Goal: Entertainment & Leisure: Consume media (video, audio)

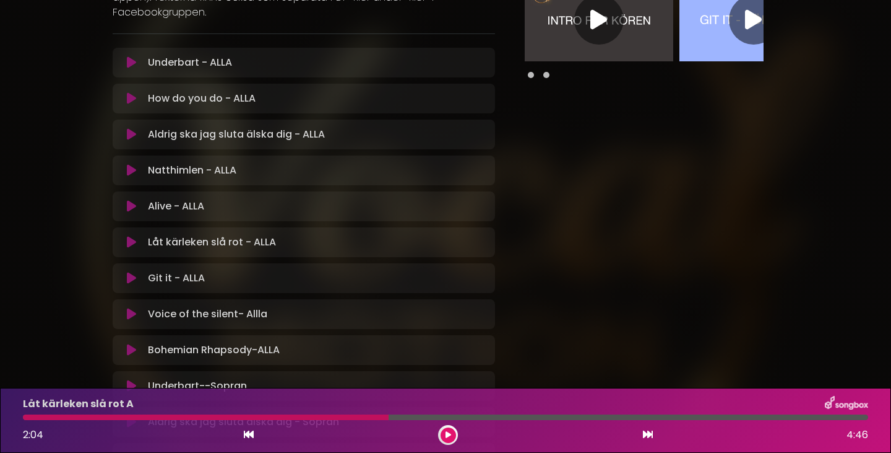
scroll to position [413, 0]
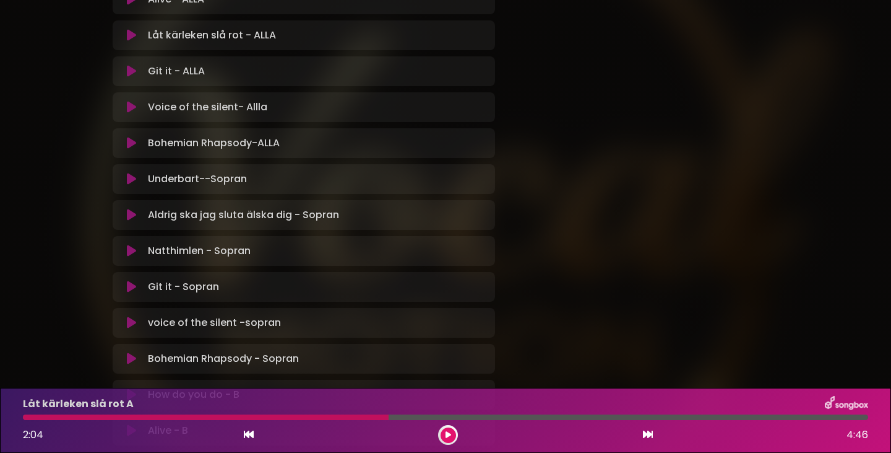
click at [130, 141] on icon at bounding box center [131, 143] width 9 height 12
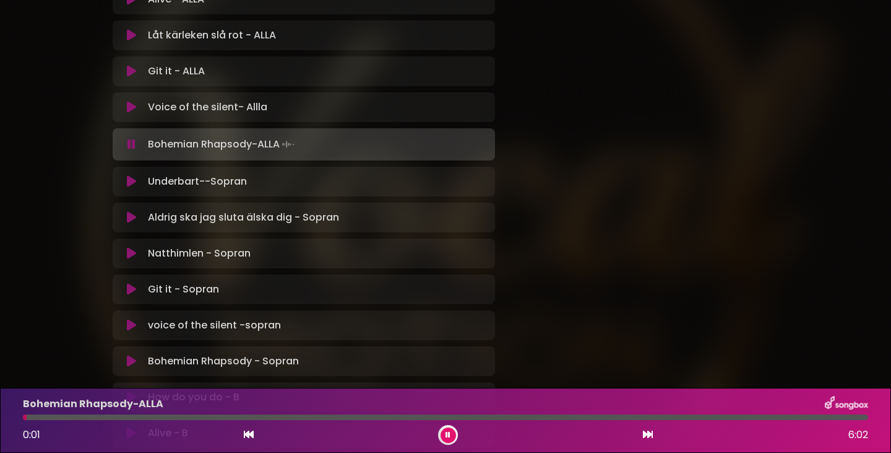
click at [465, 417] on div at bounding box center [446, 417] width 846 height 6
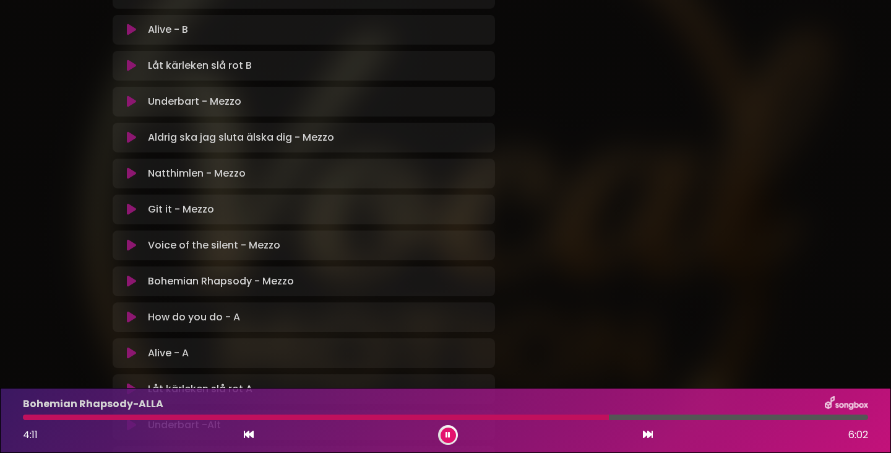
scroll to position [825, 0]
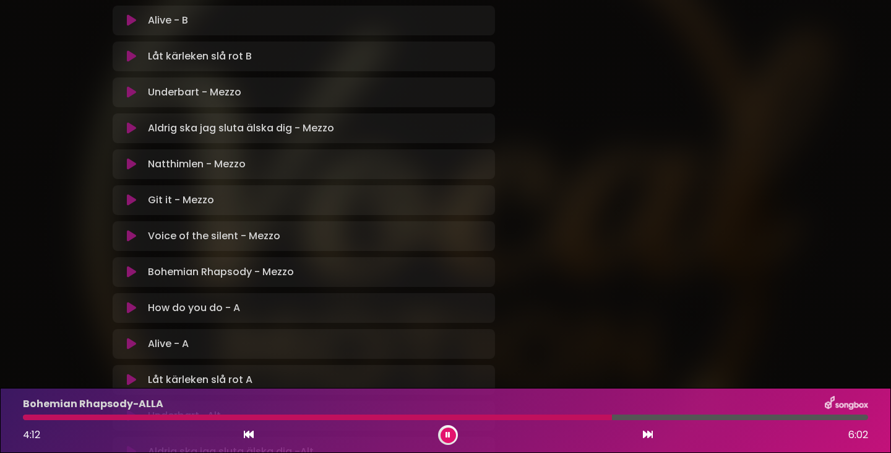
click at [131, 269] on icon at bounding box center [131, 272] width 9 height 12
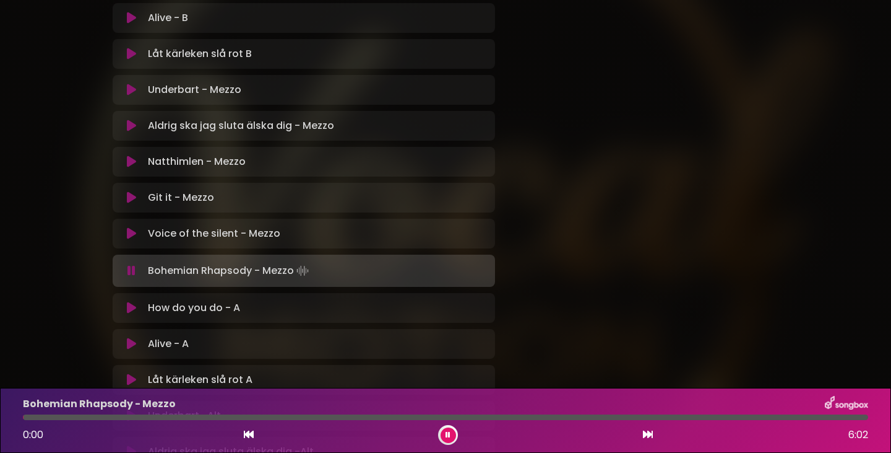
scroll to position [823, 0]
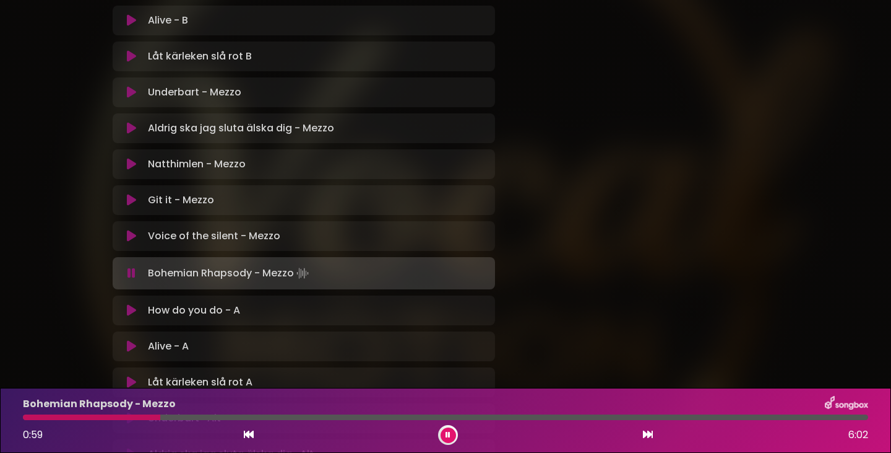
click at [128, 90] on icon at bounding box center [131, 92] width 9 height 12
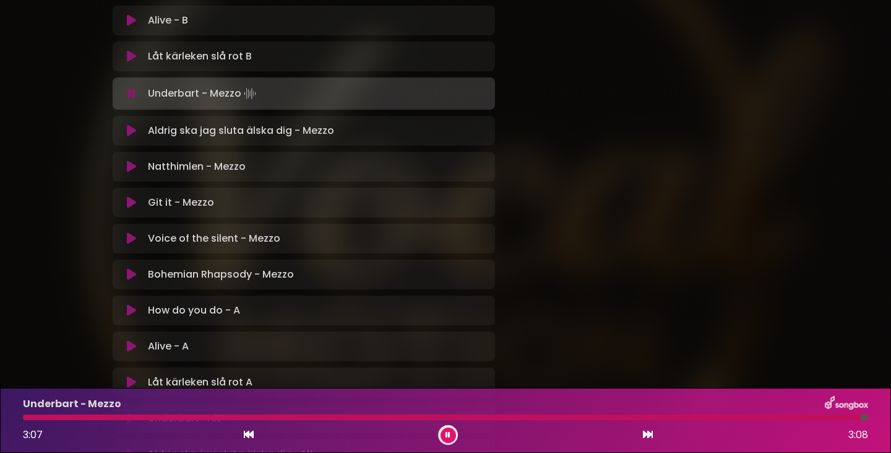
click at [129, 131] on icon at bounding box center [131, 130] width 9 height 12
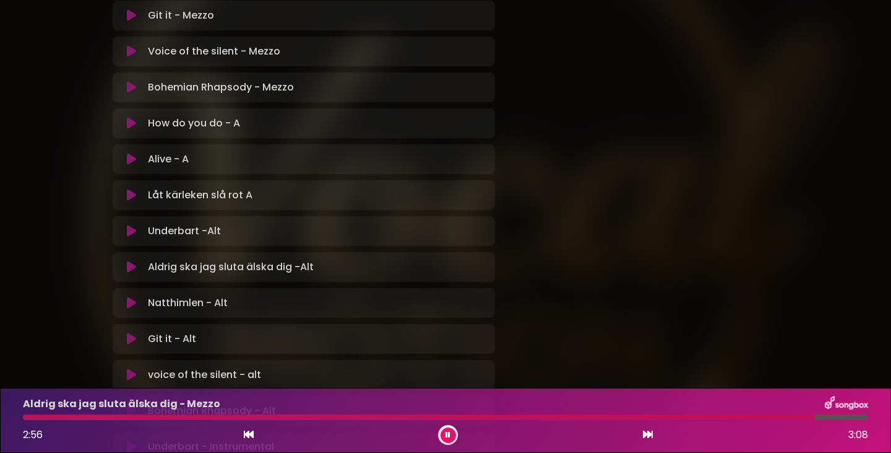
scroll to position [1030, 0]
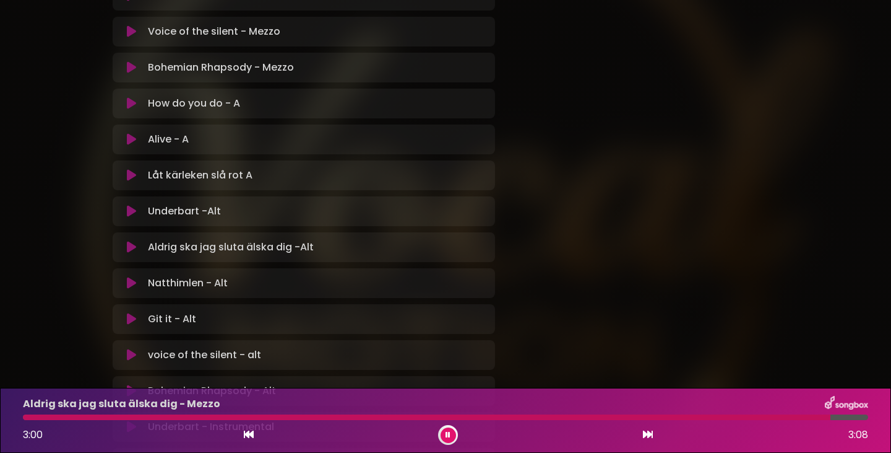
click at [129, 103] on icon at bounding box center [131, 103] width 9 height 12
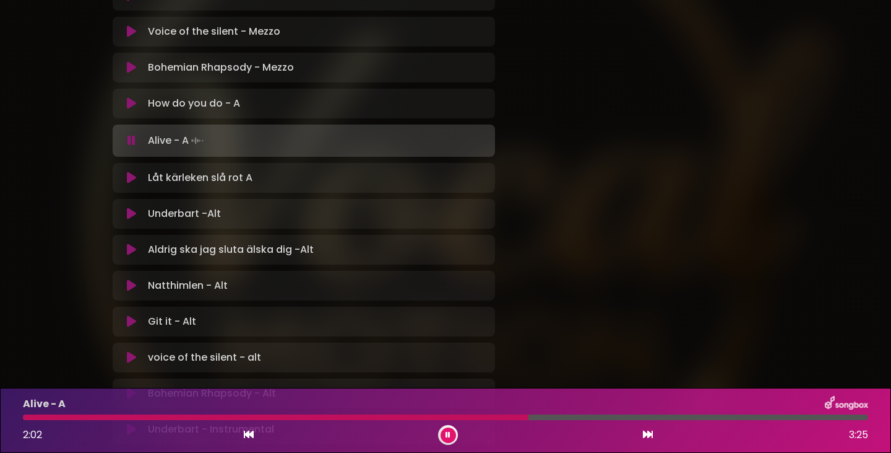
scroll to position [820, 0]
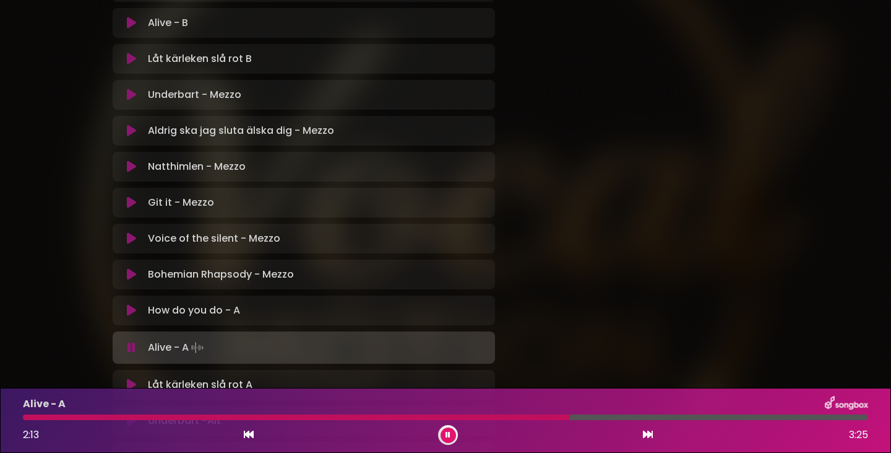
click at [686, 415] on div at bounding box center [446, 417] width 846 height 6
click at [637, 413] on div "Alive - A 2:43 3:25" at bounding box center [445, 420] width 861 height 49
click at [634, 418] on div at bounding box center [360, 417] width 674 height 6
click at [656, 416] on div at bounding box center [446, 417] width 846 height 6
click at [446, 435] on icon at bounding box center [448, 434] width 5 height 7
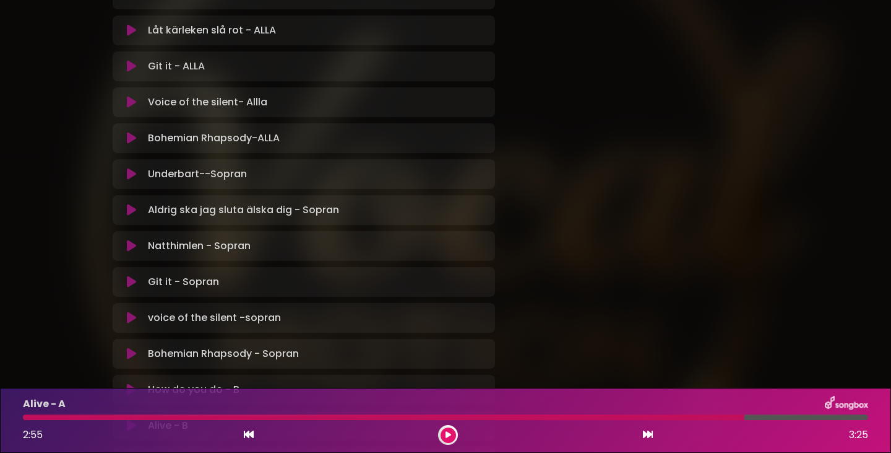
scroll to position [408, 0]
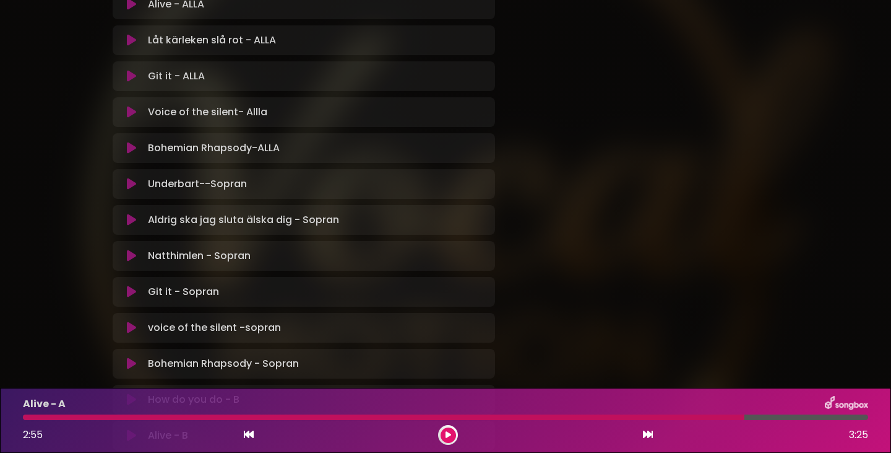
click at [133, 252] on icon at bounding box center [131, 255] width 9 height 12
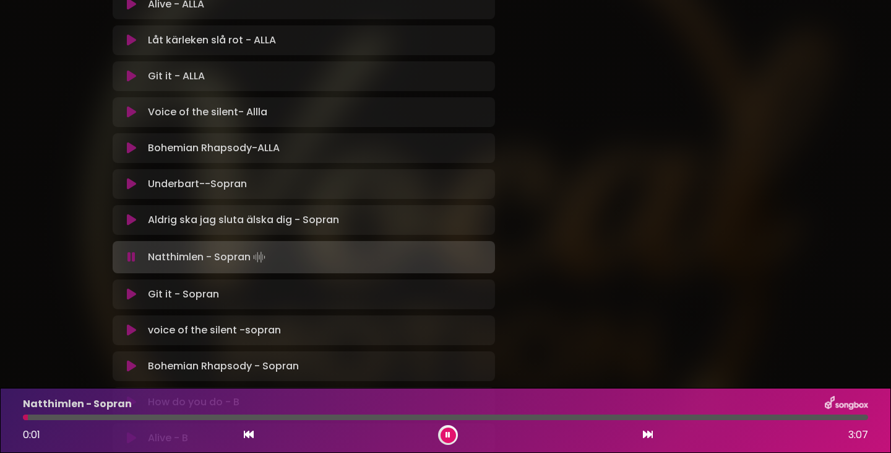
click at [131, 256] on icon at bounding box center [132, 257] width 8 height 12
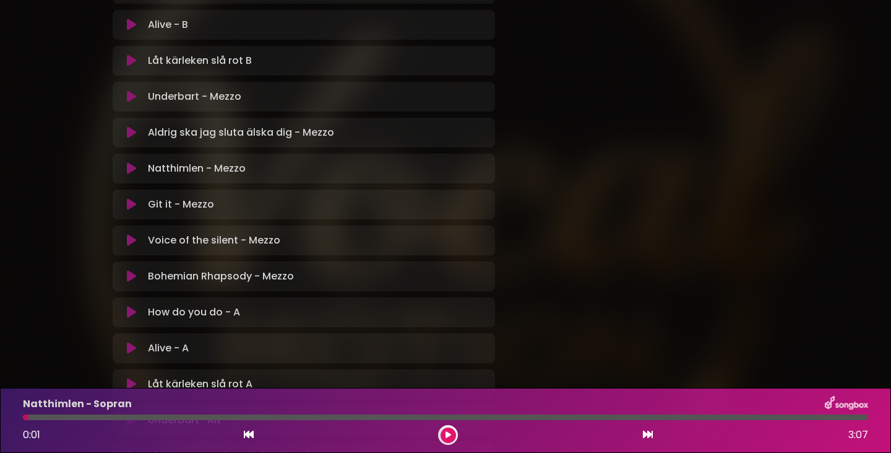
scroll to position [825, 0]
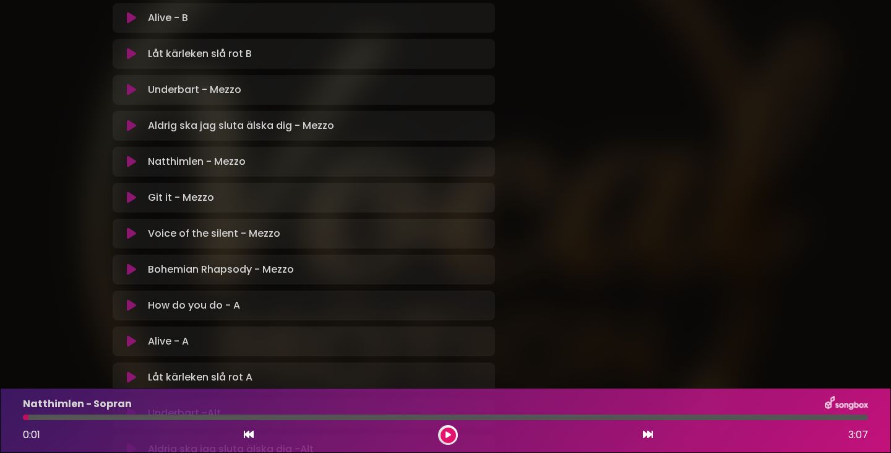
click at [130, 160] on icon at bounding box center [131, 161] width 9 height 12
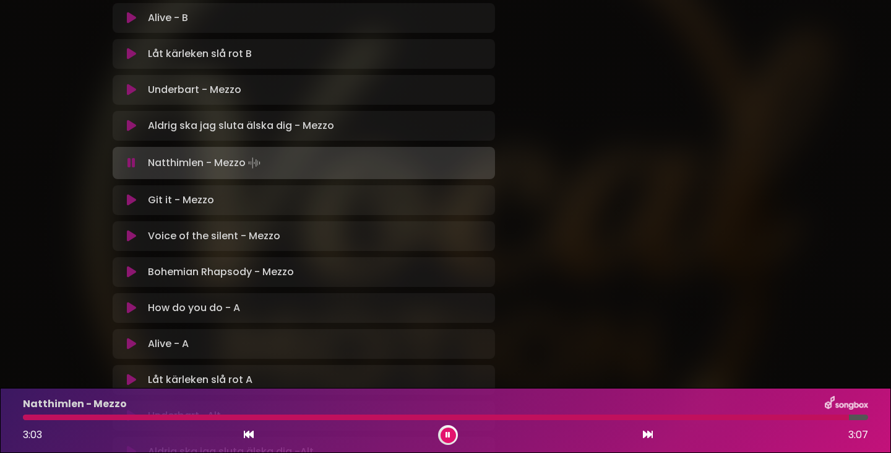
click at [123, 155] on div "Natthimlen - Mezzo Loading Track..." at bounding box center [304, 162] width 368 height 17
click at [129, 162] on icon at bounding box center [132, 163] width 8 height 12
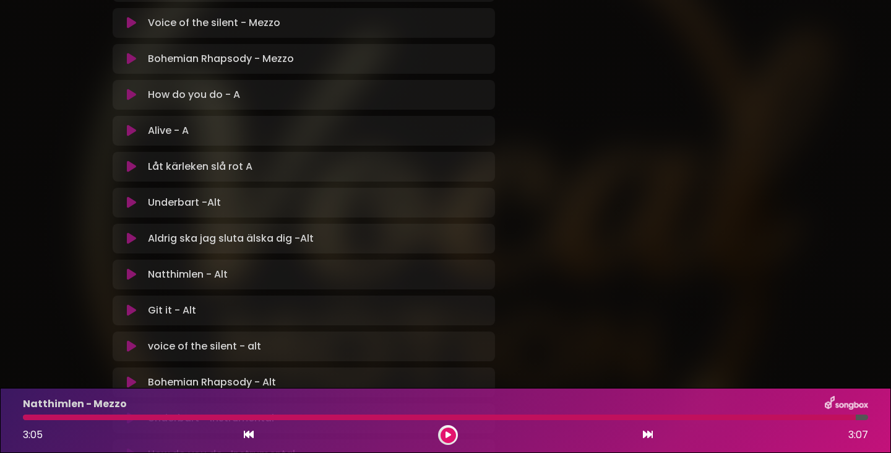
scroll to position [1032, 0]
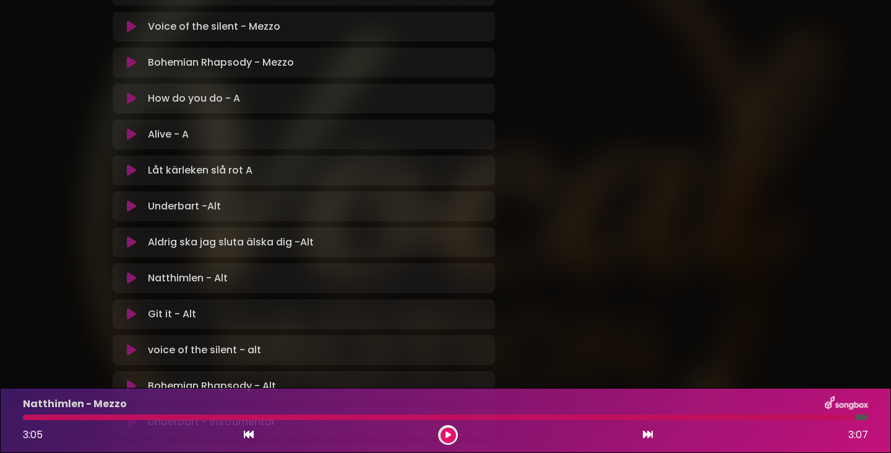
click at [133, 169] on icon at bounding box center [131, 170] width 9 height 12
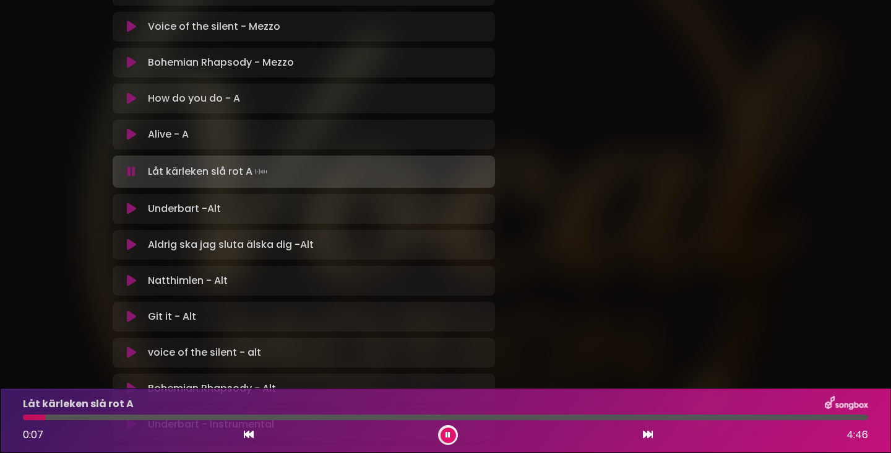
click at [67, 415] on div at bounding box center [446, 417] width 846 height 6
click at [83, 417] on div at bounding box center [446, 417] width 846 height 6
click at [256, 418] on div at bounding box center [446, 417] width 846 height 6
click at [277, 415] on div at bounding box center [446, 417] width 846 height 6
click at [293, 416] on div at bounding box center [446, 417] width 846 height 6
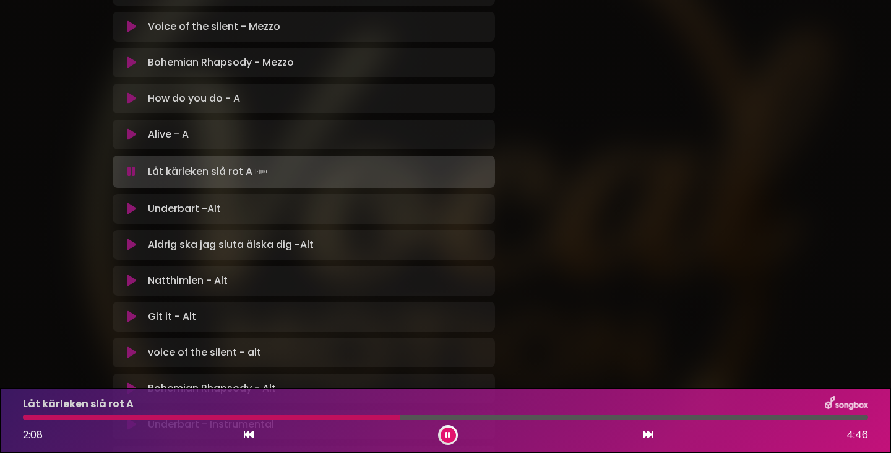
click at [531, 415] on div at bounding box center [446, 417] width 846 height 6
click at [447, 430] on button at bounding box center [448, 434] width 15 height 15
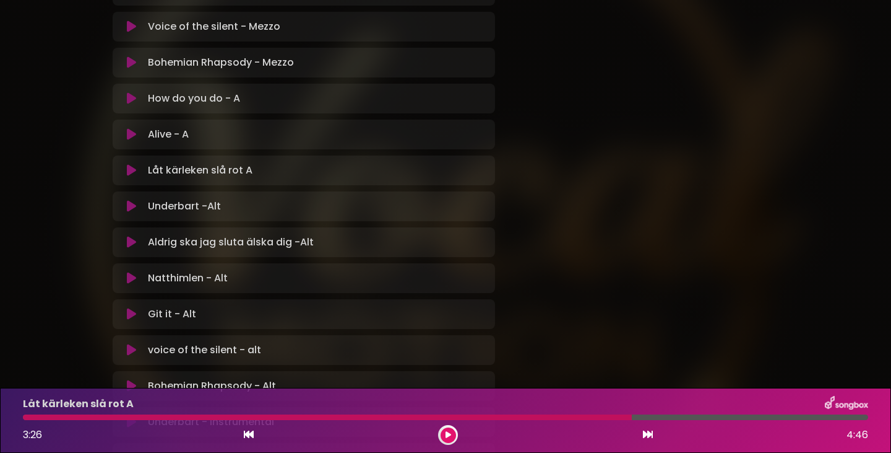
click at [134, 96] on icon at bounding box center [131, 98] width 9 height 12
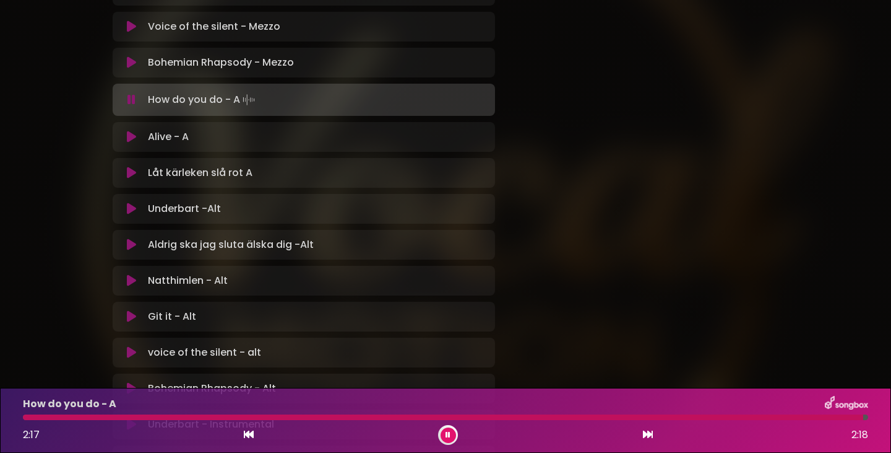
click at [135, 98] on icon at bounding box center [132, 99] width 8 height 12
